Goal: Book appointment/travel/reservation

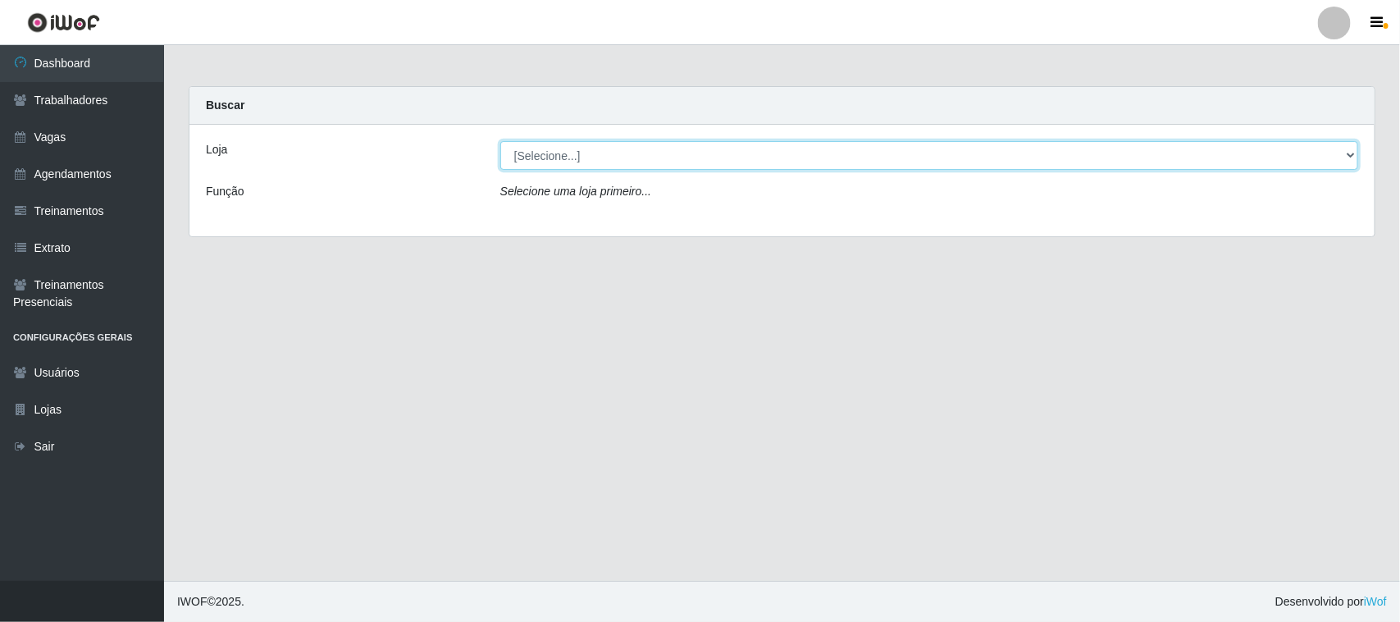
click at [1344, 157] on select "[Selecione...] [GEOGRAPHIC_DATA]" at bounding box center [929, 155] width 858 height 29
select select "65"
click at [500, 141] on select "[Selecione...] [GEOGRAPHIC_DATA]" at bounding box center [929, 155] width 858 height 29
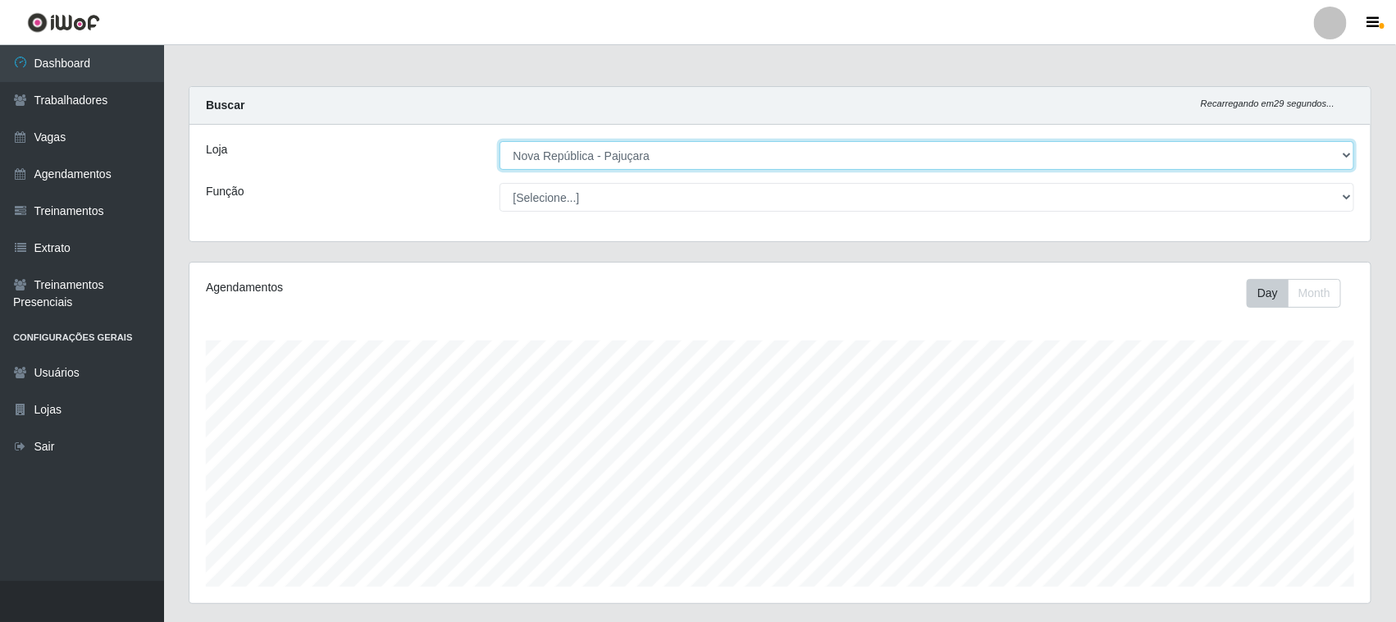
scroll to position [341, 1181]
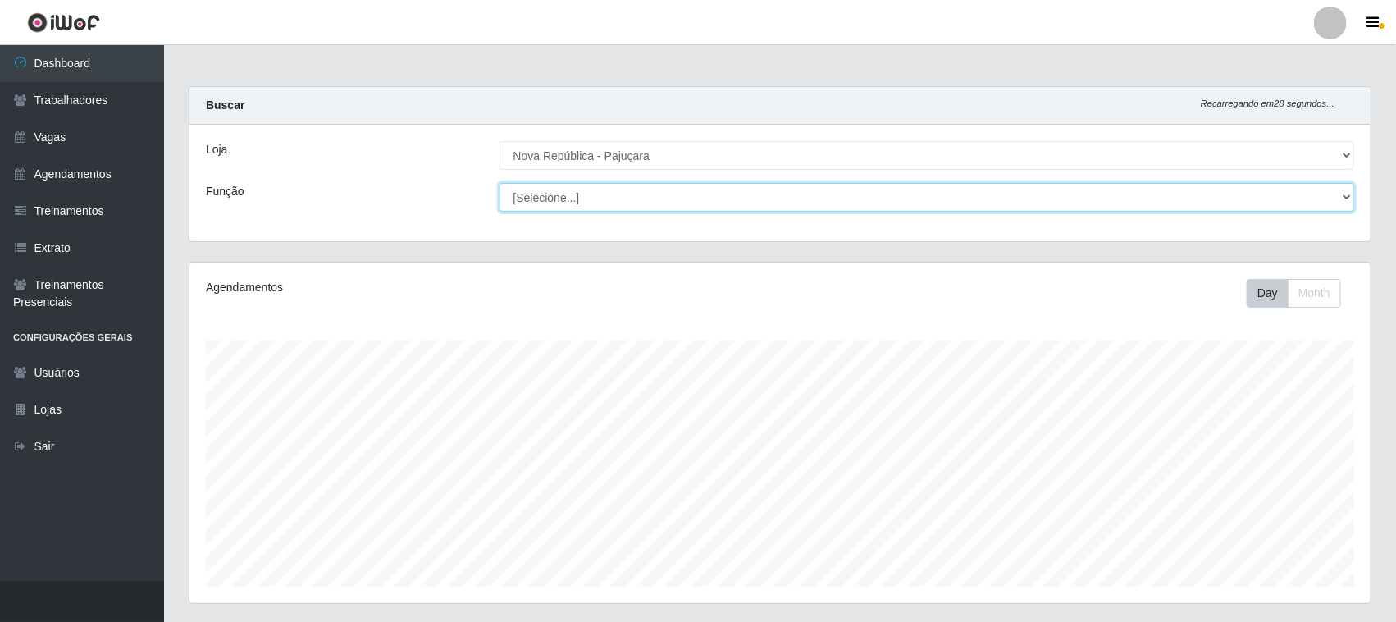
click at [1348, 197] on select "[Selecione...] Balconista Operador de Caixa Repositor" at bounding box center [928, 197] width 856 height 29
select select "22"
click at [500, 183] on select "[Selecione...] Balconista Operador de Caixa Repositor" at bounding box center [928, 197] width 856 height 29
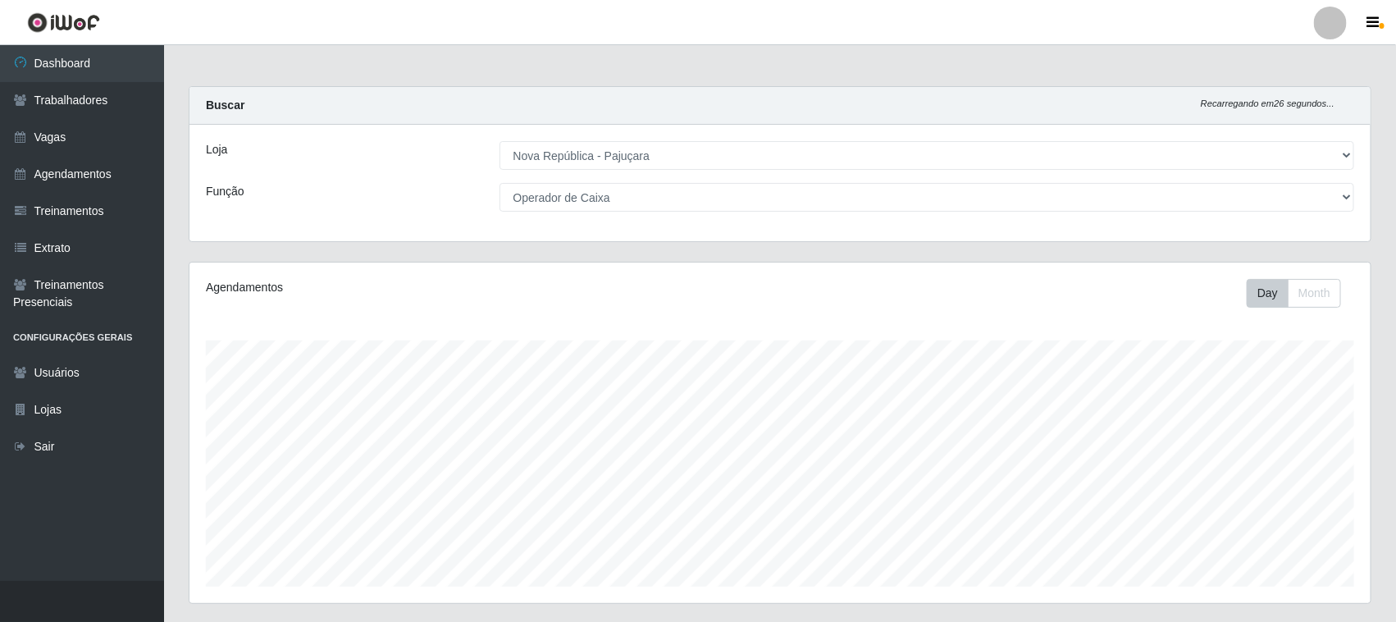
click at [1261, 277] on div "Agendamentos Day Month" at bounding box center [780, 433] width 1181 height 340
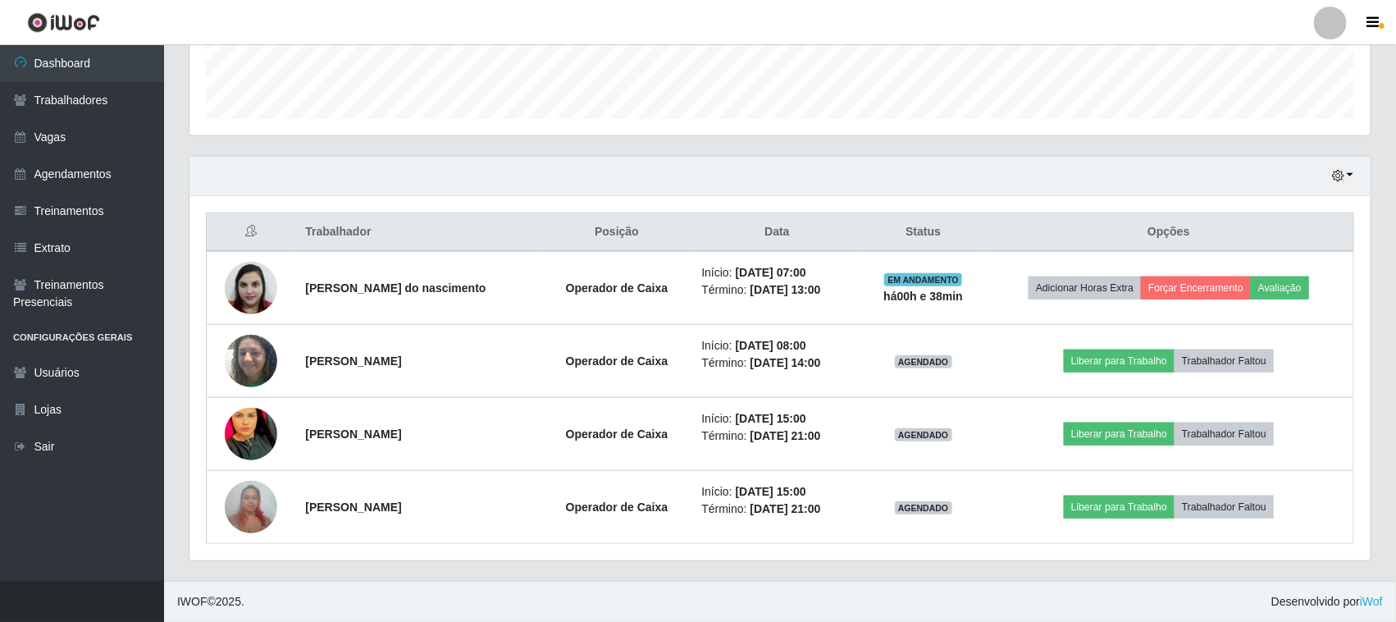
scroll to position [469, 0]
click at [1348, 171] on button "button" at bounding box center [1343, 176] width 23 height 19
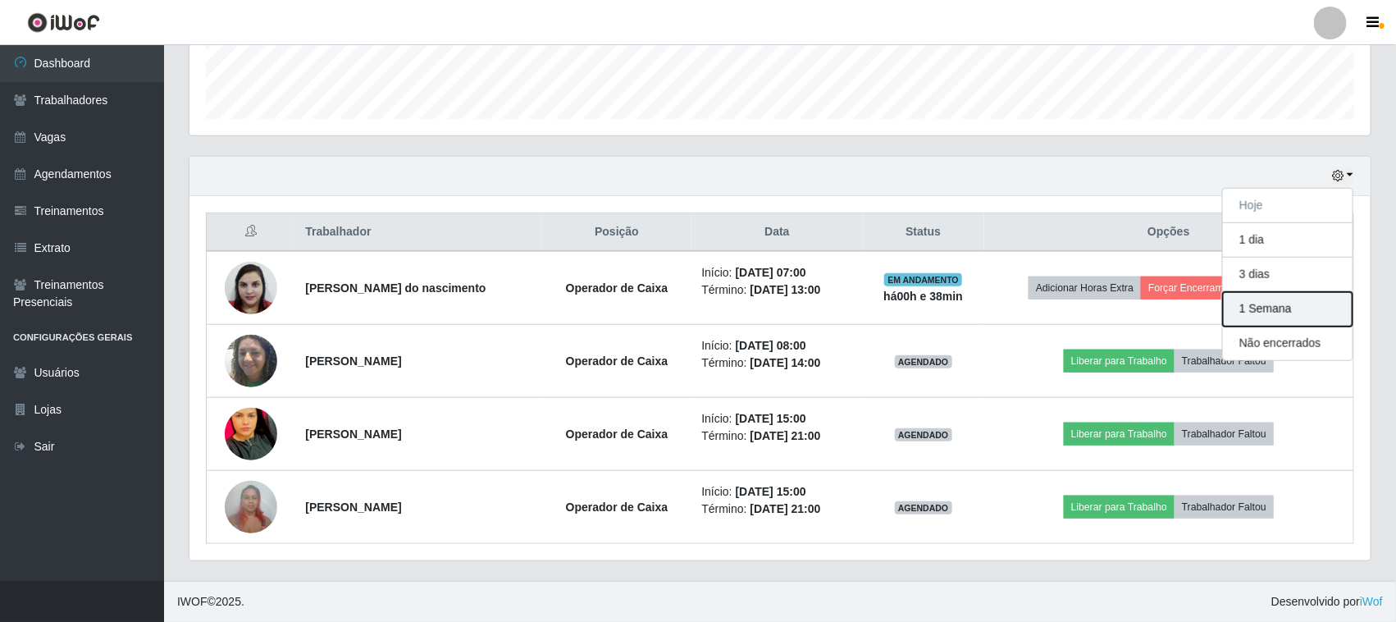
click at [1277, 310] on button "1 Semana" at bounding box center [1288, 309] width 130 height 34
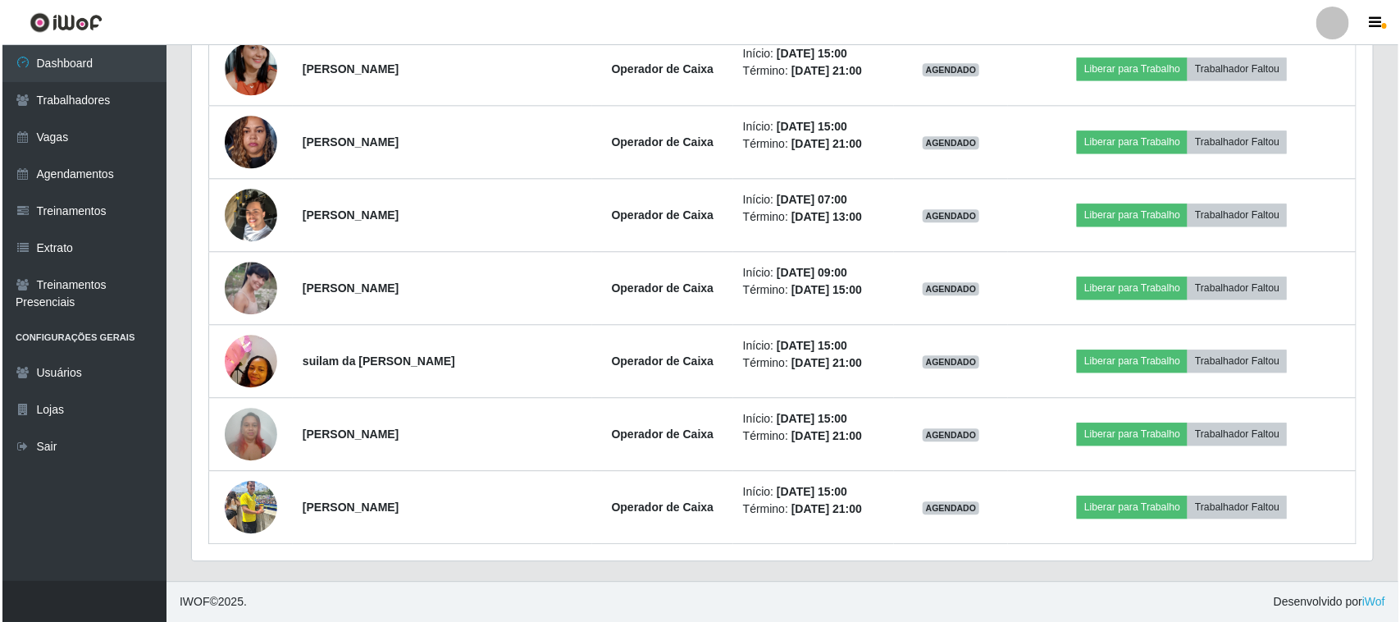
scroll to position [1713, 0]
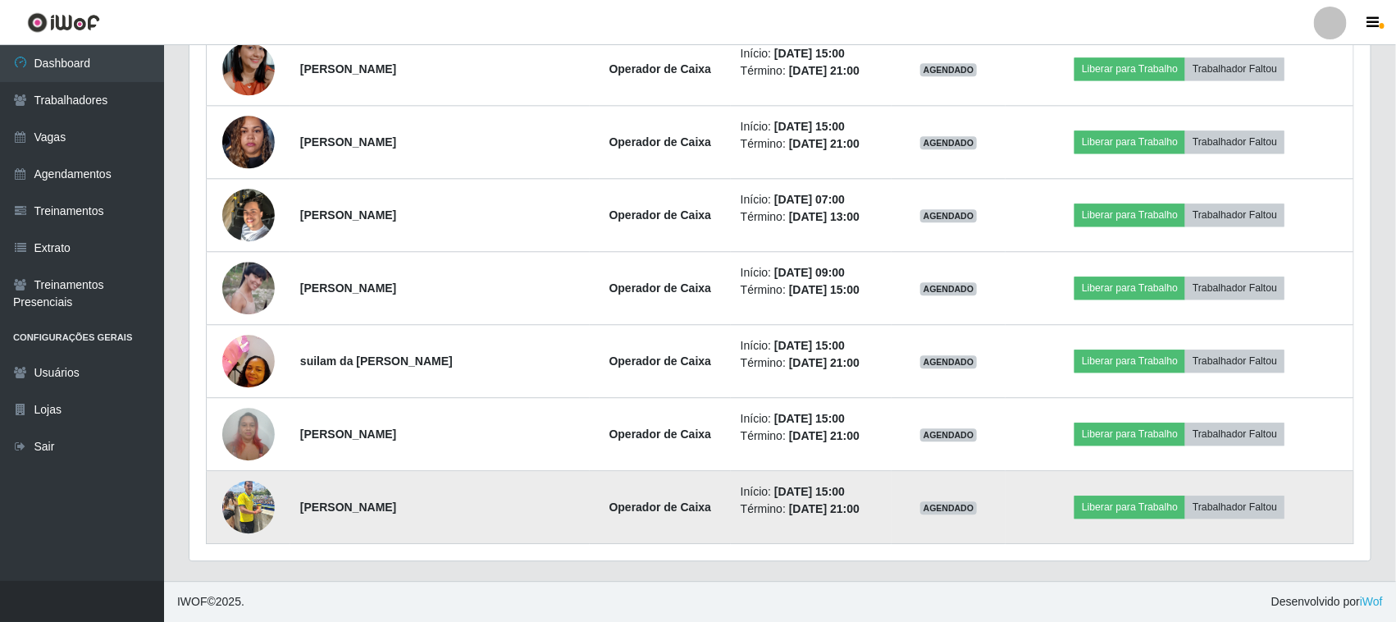
click at [232, 501] on img at bounding box center [248, 507] width 53 height 70
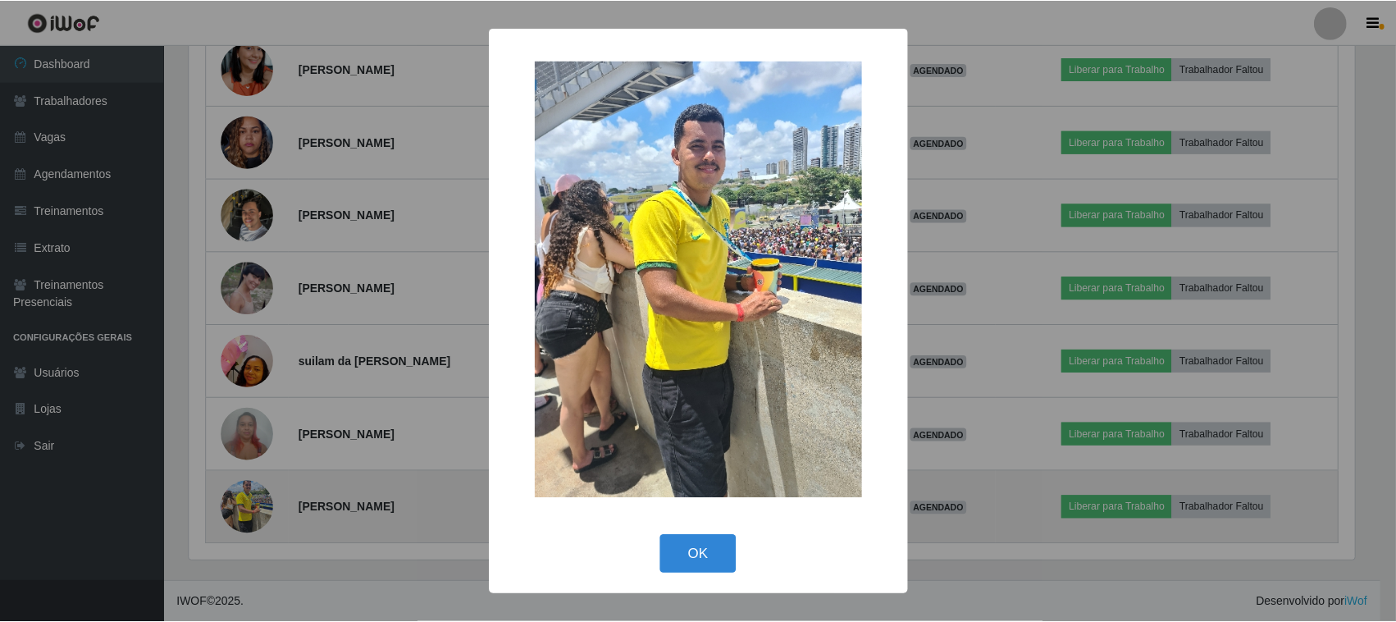
scroll to position [341, 1170]
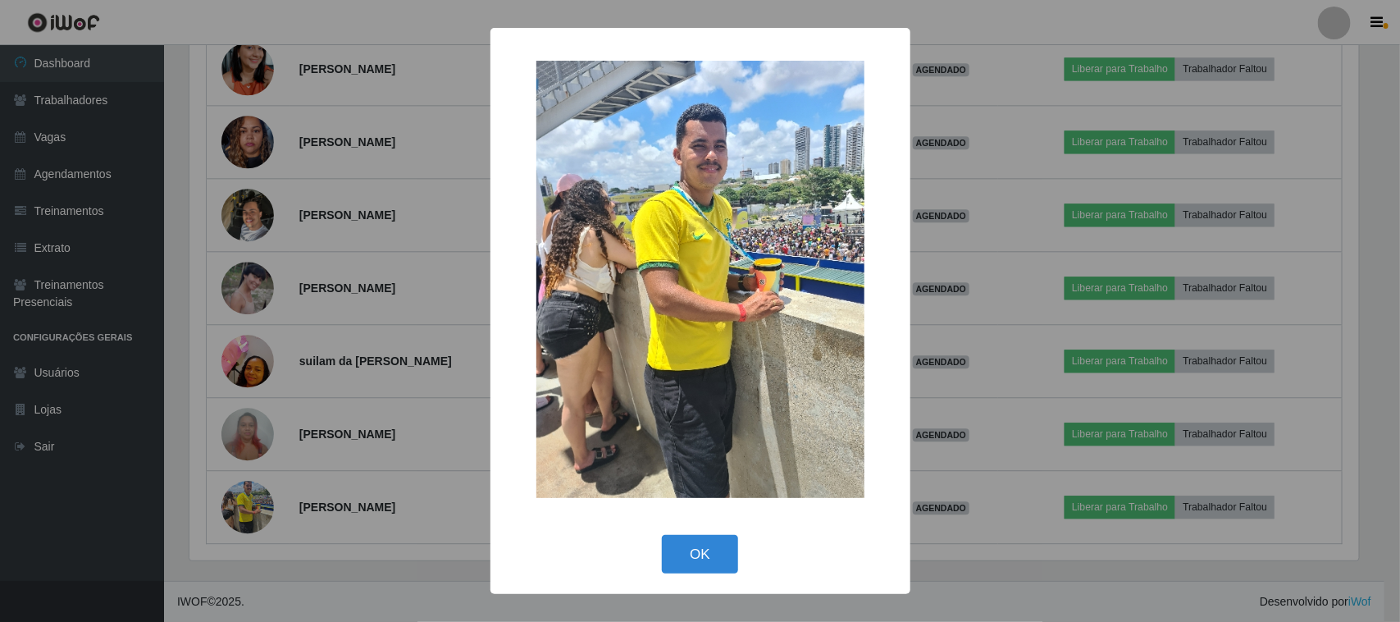
click at [928, 395] on div "× OK Cancel" at bounding box center [700, 311] width 1400 height 622
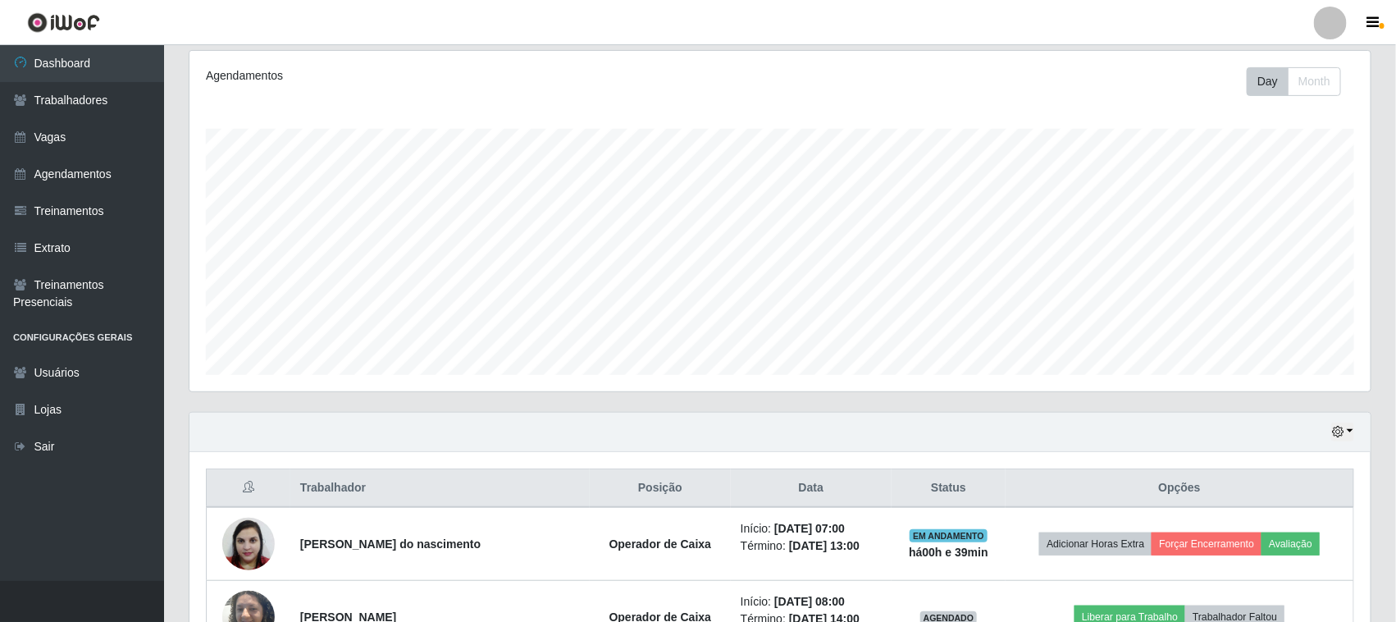
scroll to position [175, 0]
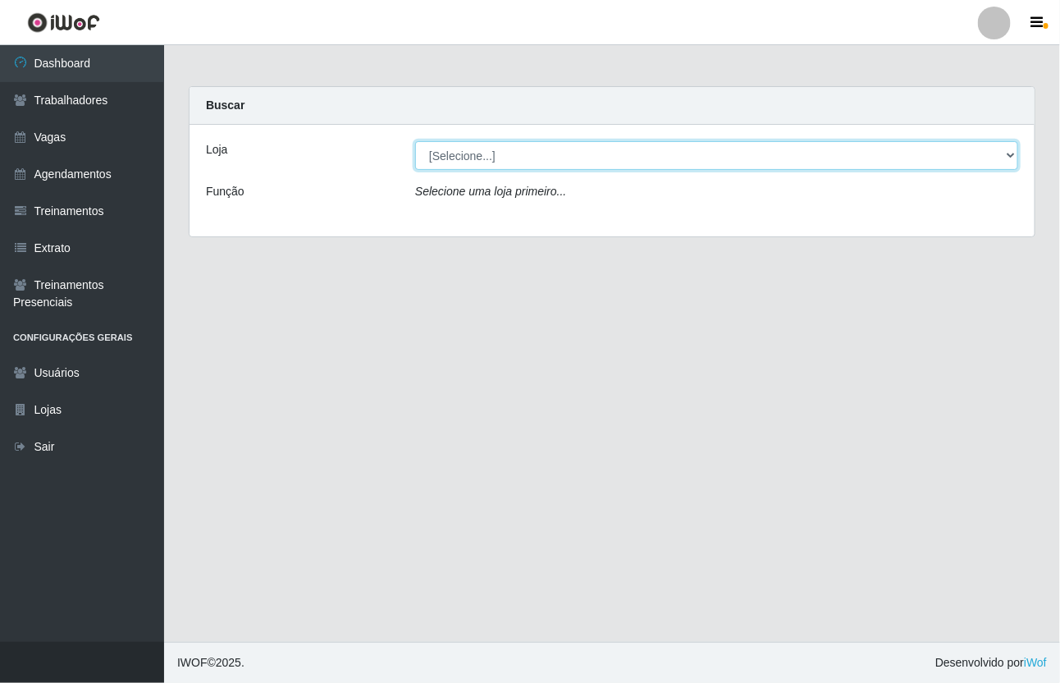
click at [506, 161] on select "[Selecione...] [GEOGRAPHIC_DATA]" at bounding box center [716, 155] width 603 height 29
select select "65"
click at [415, 141] on select "[Selecione...] [GEOGRAPHIC_DATA]" at bounding box center [716, 155] width 603 height 29
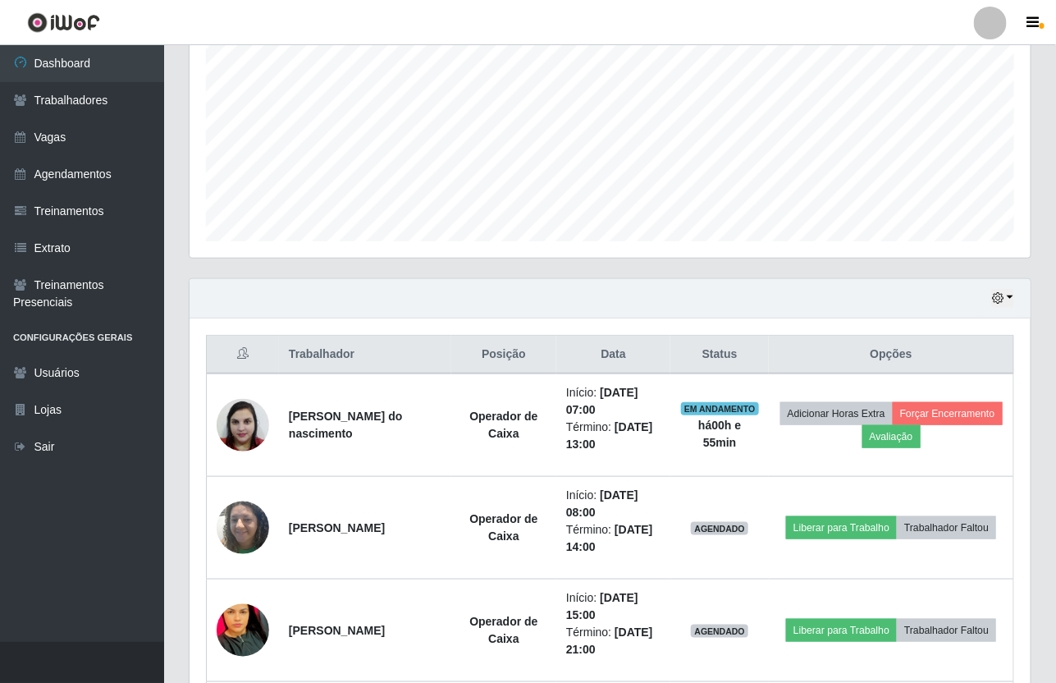
scroll to position [513, 0]
